Goal: Task Accomplishment & Management: Use online tool/utility

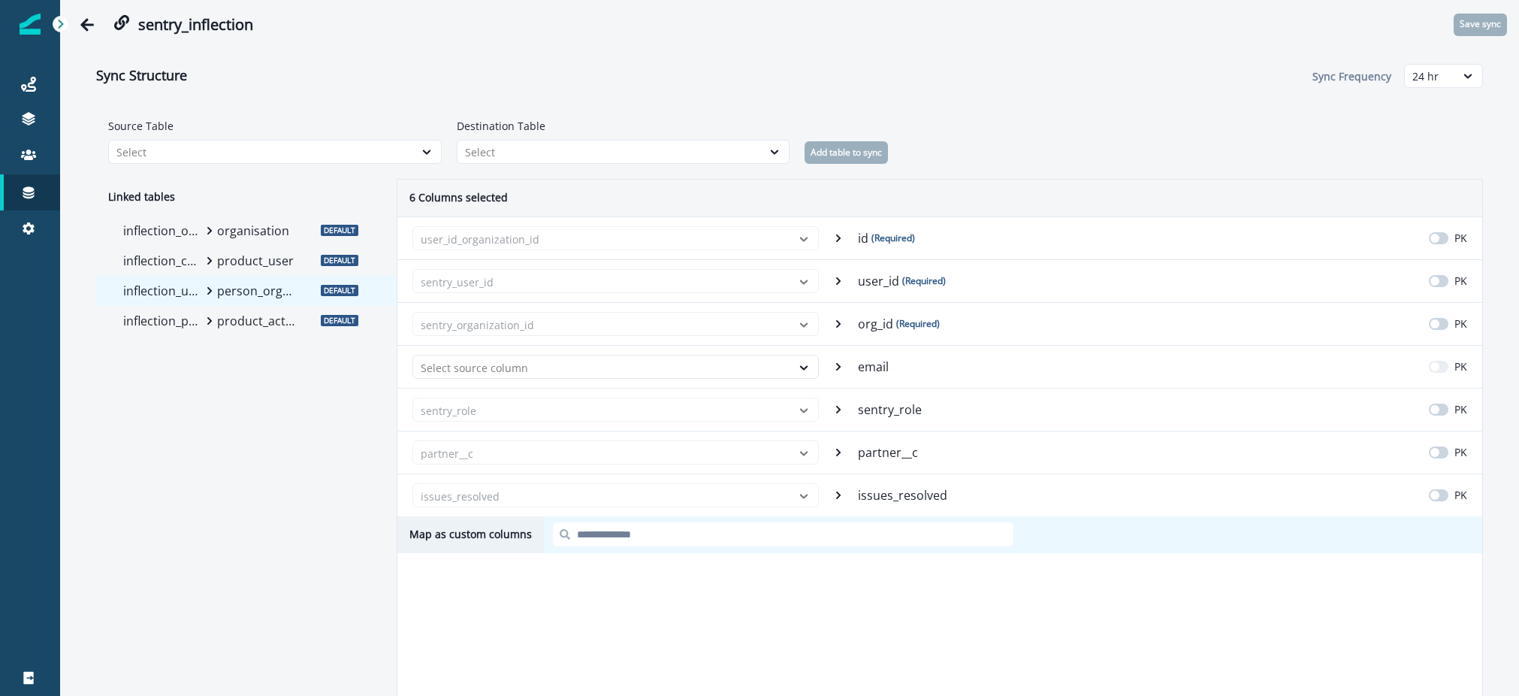
scroll to position [47, 0]
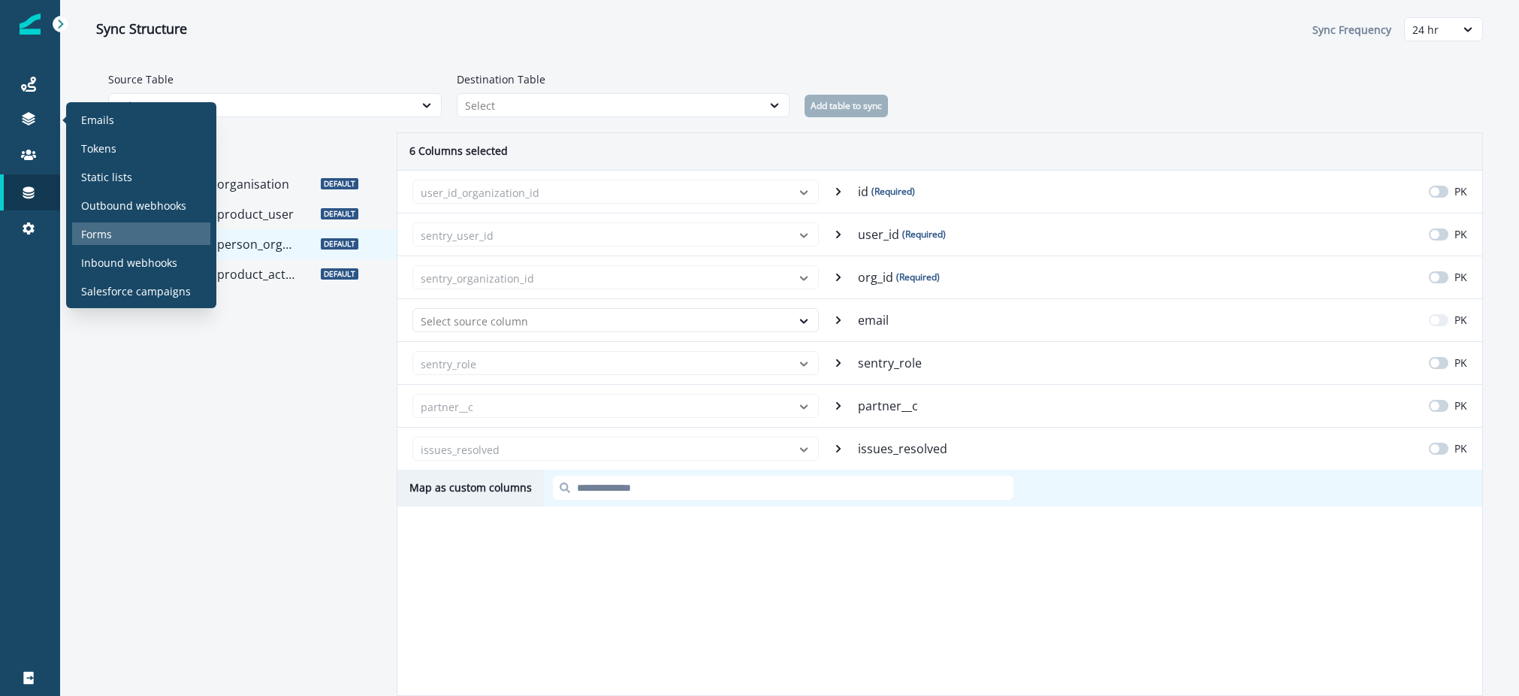
click at [105, 228] on p "Forms" at bounding box center [96, 234] width 31 height 16
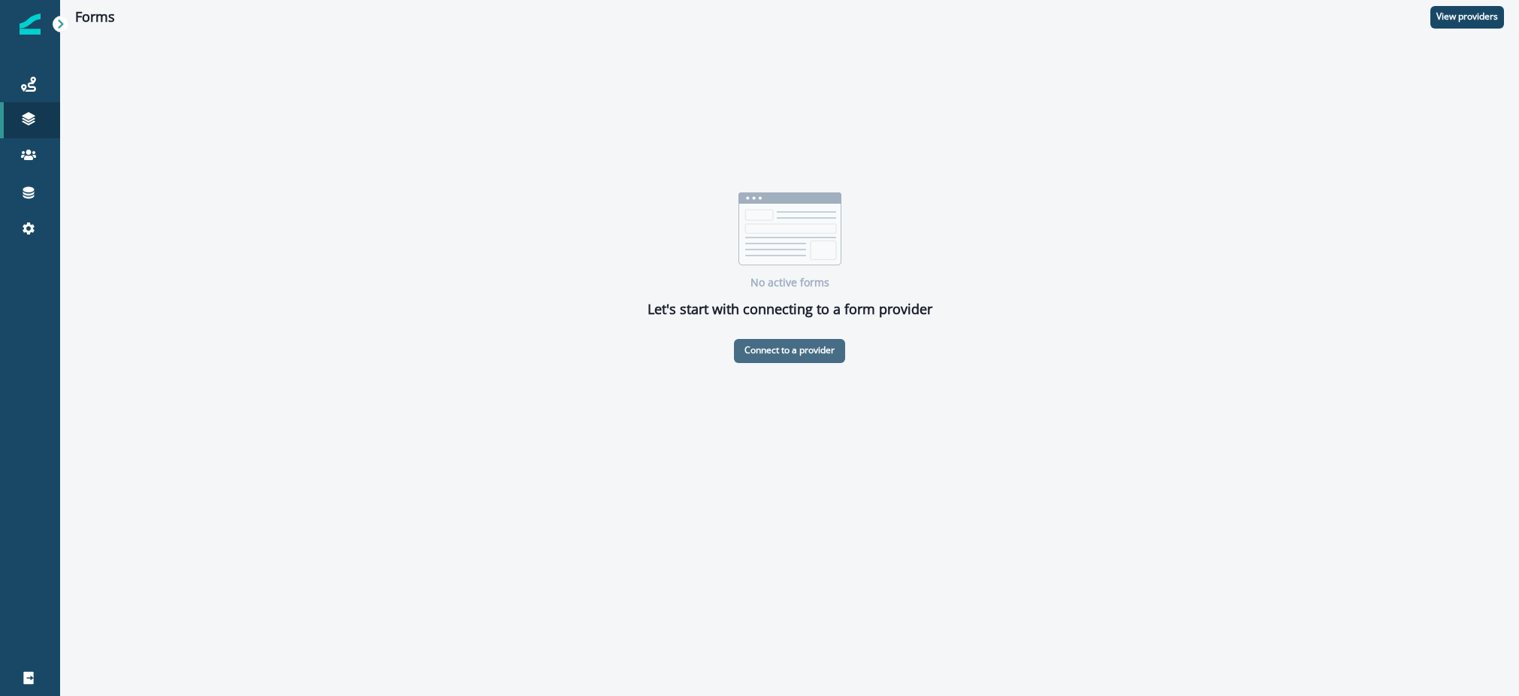
click at [816, 350] on p "Connect to a provider" at bounding box center [789, 350] width 90 height 11
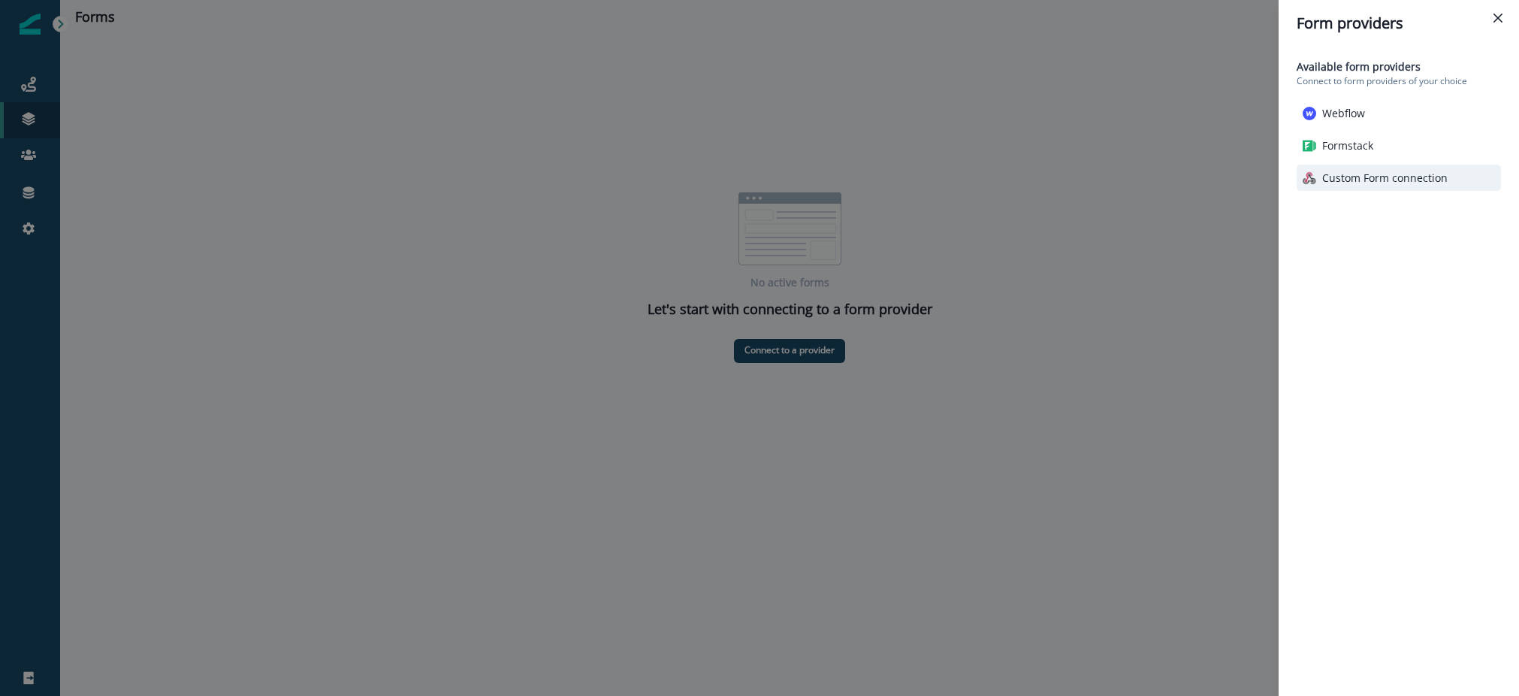
click at [1366, 179] on p "Custom Form connection" at bounding box center [1384, 178] width 125 height 16
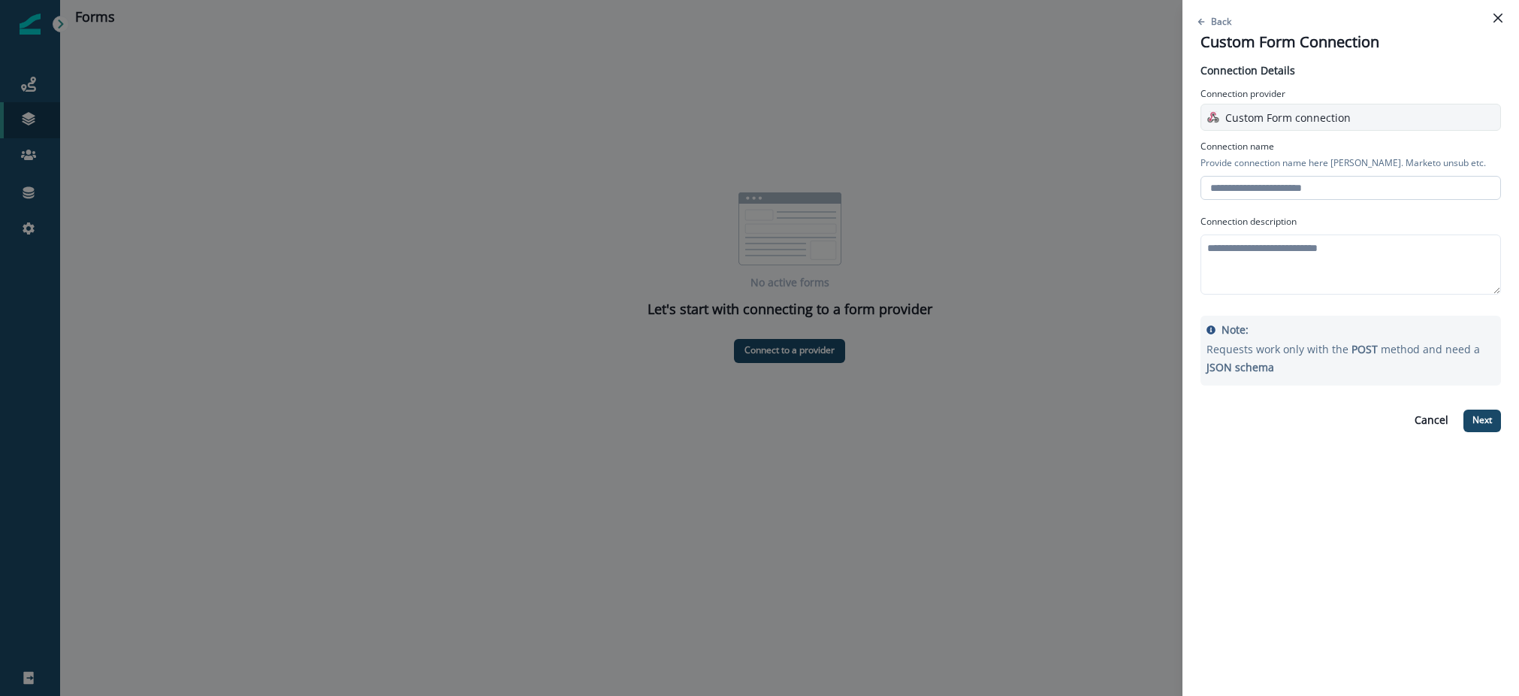
click at [1290, 192] on input "text" at bounding box center [1350, 188] width 300 height 24
type input "****"
click at [1291, 234] on textarea at bounding box center [1350, 264] width 300 height 60
type textarea "**********"
click at [1472, 421] on p "Next" at bounding box center [1482, 420] width 20 height 11
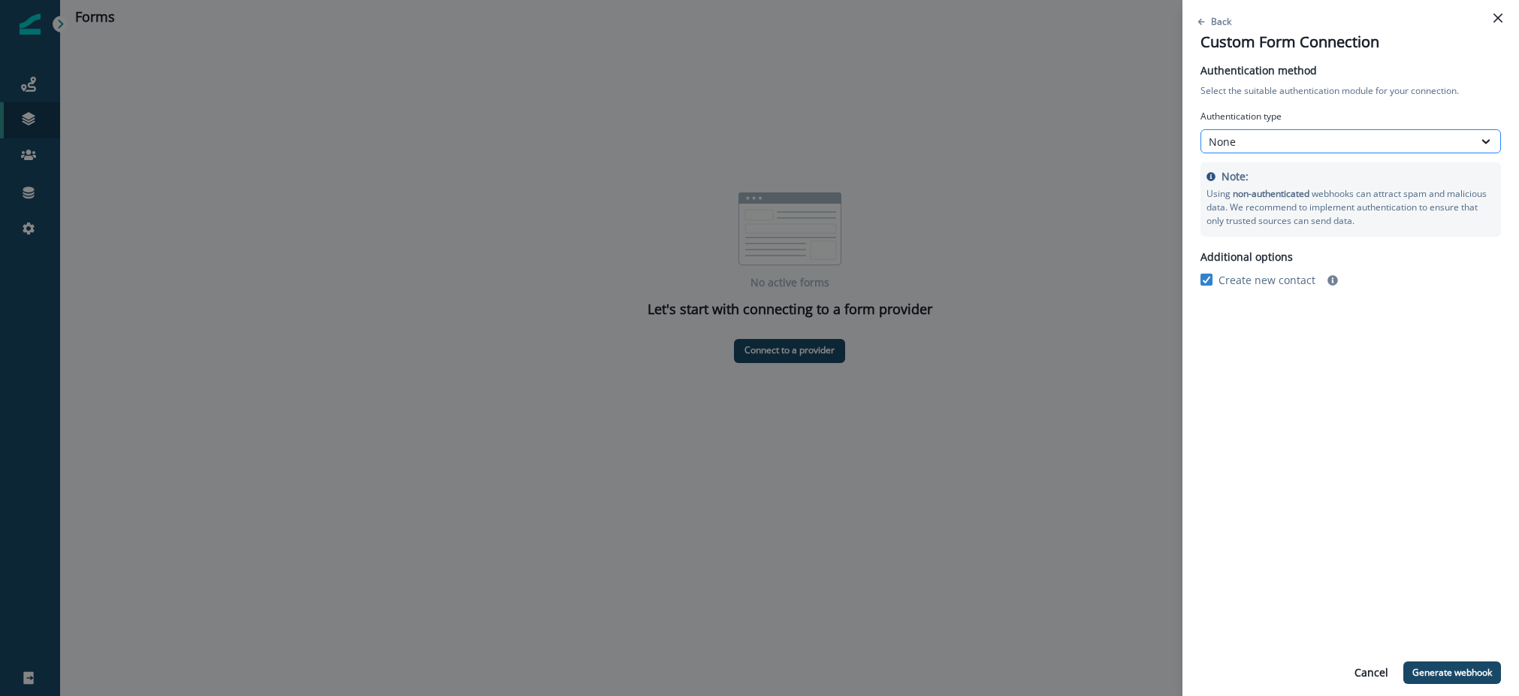
click at [1273, 140] on div "None" at bounding box center [1337, 142] width 257 height 16
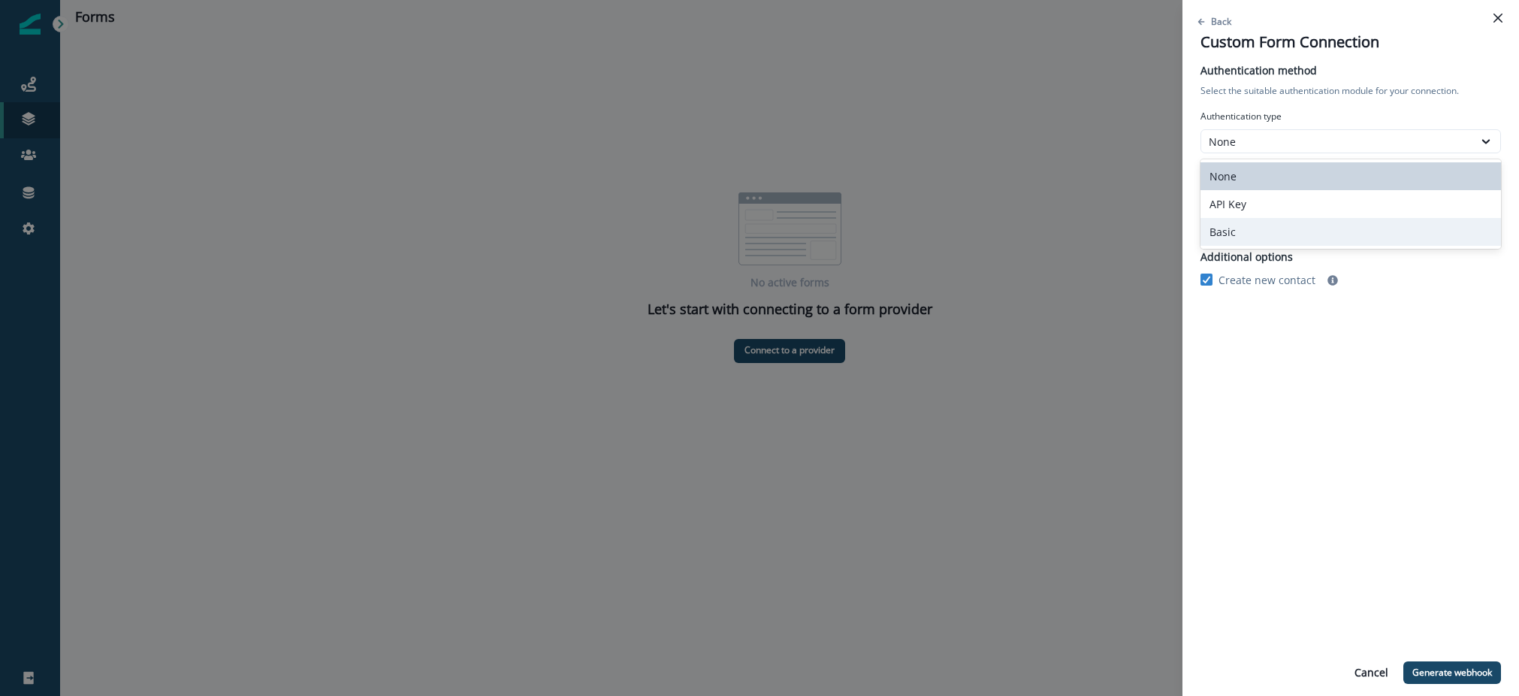
click at [1394, 313] on div "Authentication method Select the suitable authentication module for your connec…" at bounding box center [1350, 375] width 300 height 627
click at [1293, 146] on div "None" at bounding box center [1337, 142] width 257 height 16
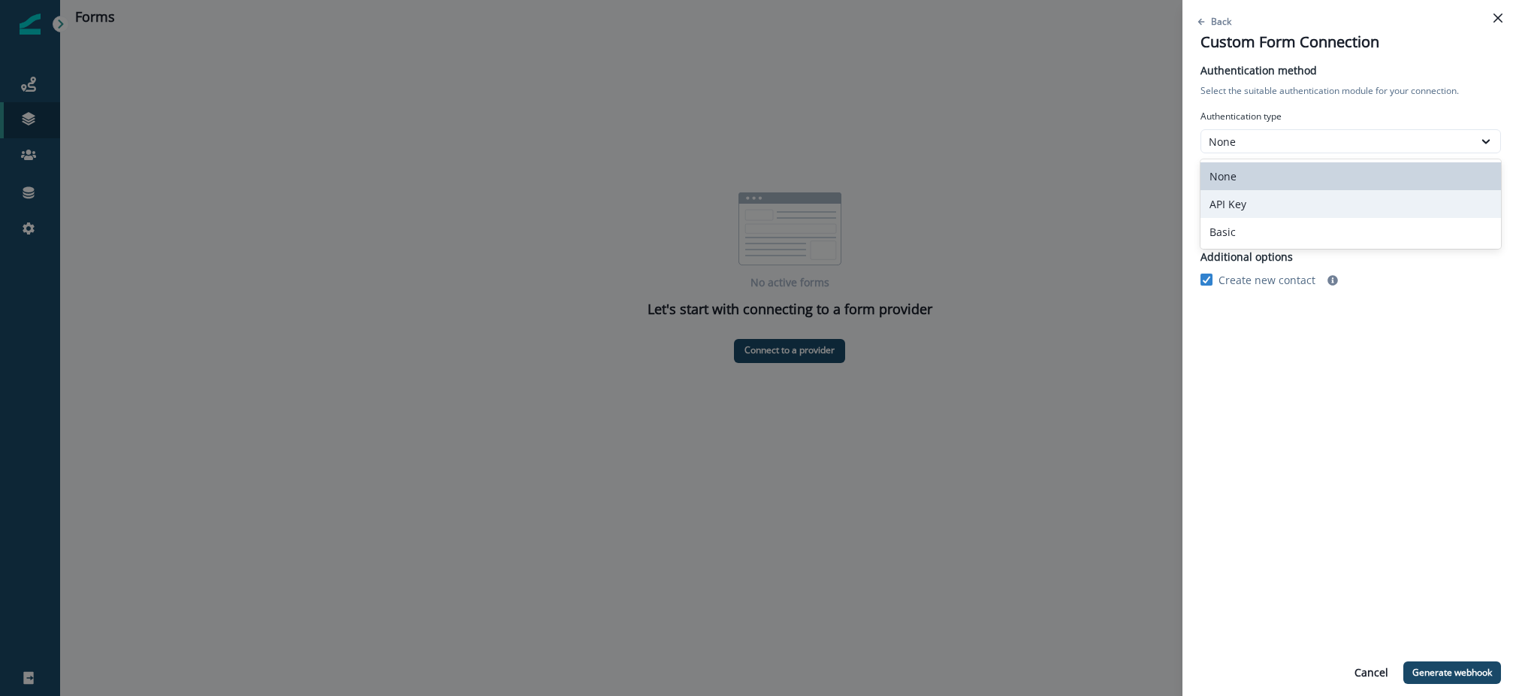
click at [1276, 201] on div "API Key" at bounding box center [1350, 204] width 300 height 28
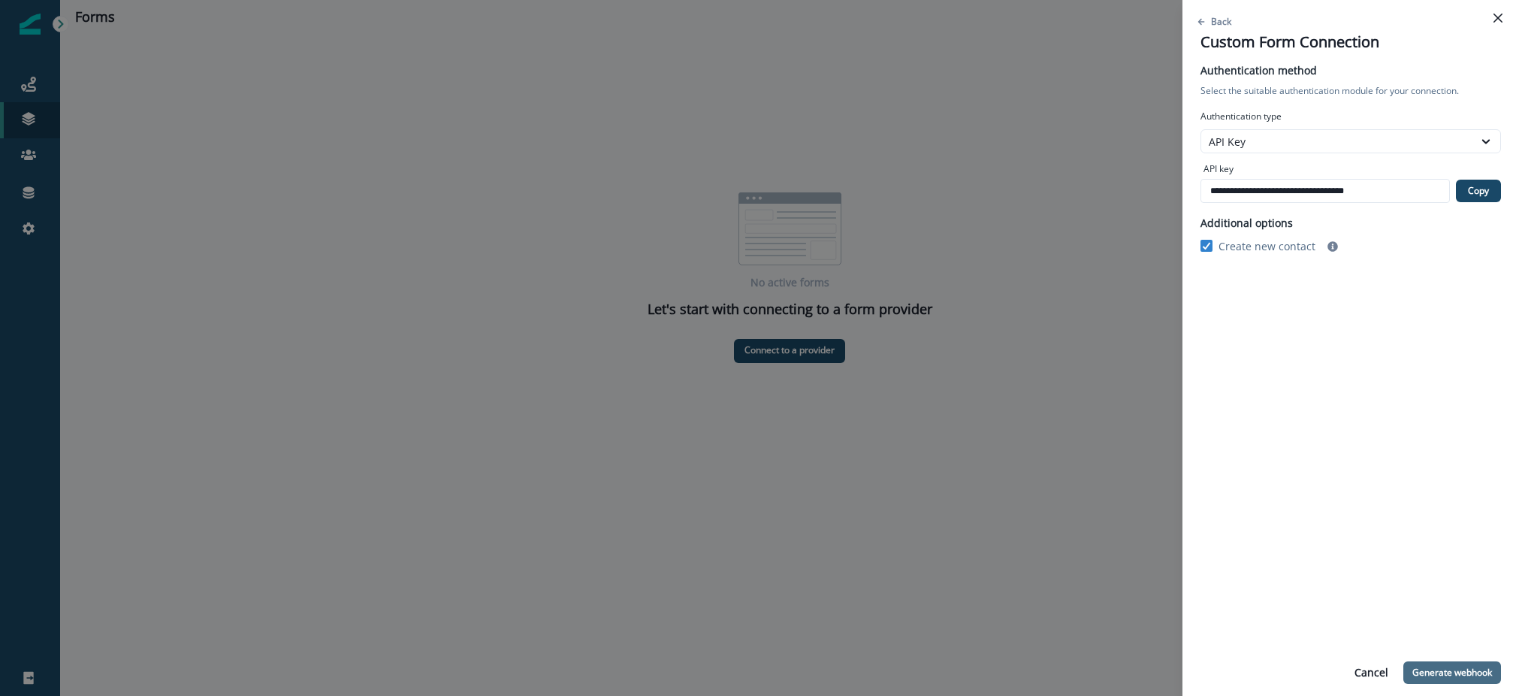
click at [1444, 663] on button "Generate webhook" at bounding box center [1452, 672] width 98 height 23
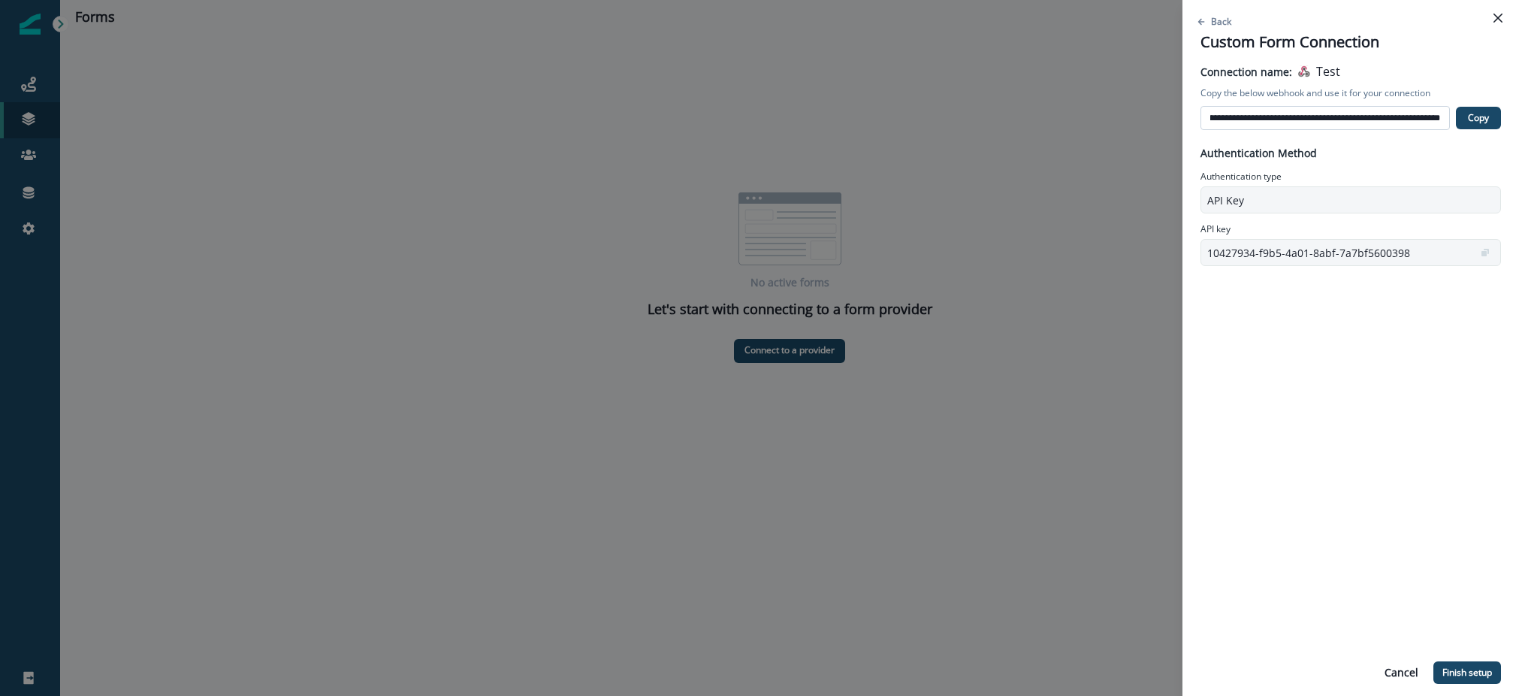
scroll to position [0, 57]
click at [1469, 124] on button "Copy" at bounding box center [1478, 118] width 45 height 23
click at [1457, 677] on p "Finish setup" at bounding box center [1467, 672] width 50 height 11
